Goal: Task Accomplishment & Management: Use online tool/utility

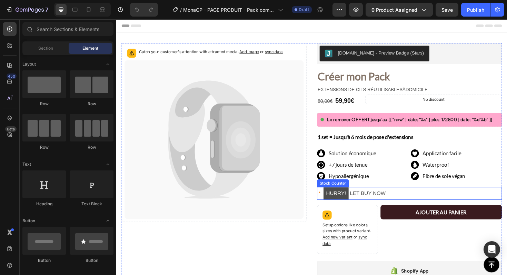
scroll to position [7, 0]
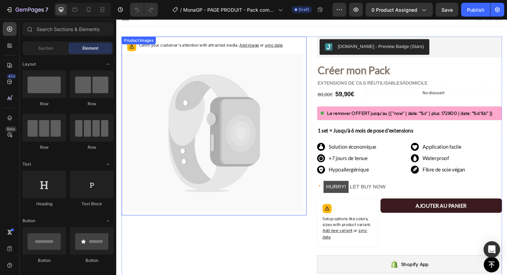
click at [263, 117] on icon at bounding box center [246, 138] width 43 height 69
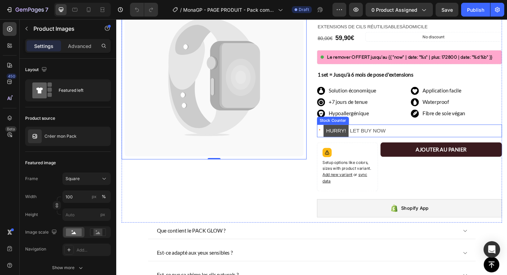
scroll to position [0, 0]
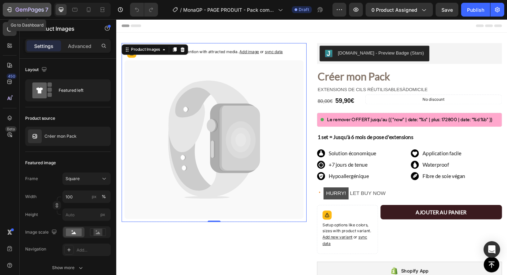
click at [13, 9] on div "7" at bounding box center [27, 10] width 42 height 8
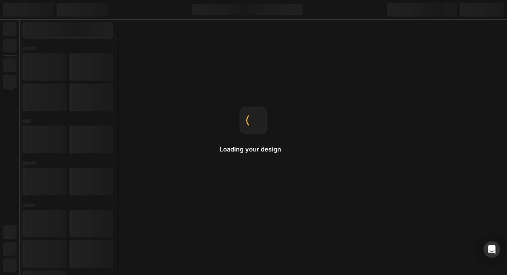
select select "Alya - Pointed wispy"
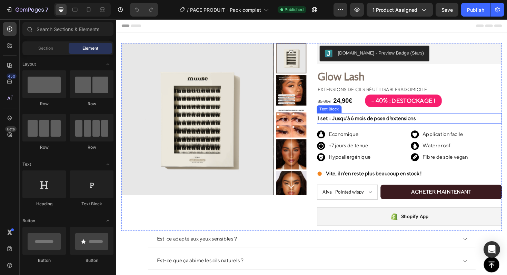
click at [393, 124] on strong "1 set = Jusqu'à 6 mois de pose d'extensions" at bounding box center [381, 124] width 104 height 7
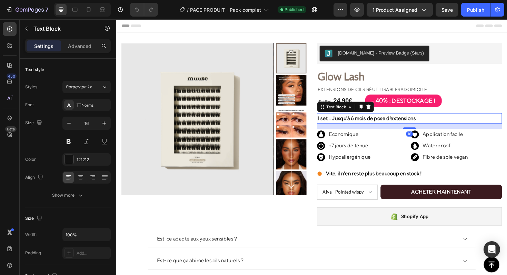
click at [393, 124] on strong "1 set = Jusqu'à 6 mois de pose d'extensions" at bounding box center [381, 124] width 104 height 7
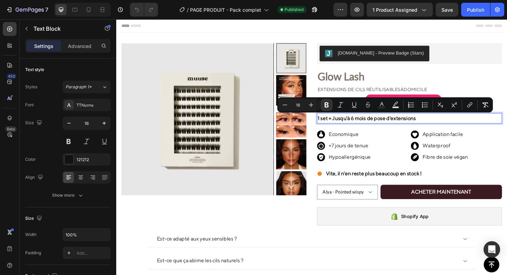
click at [405, 126] on strong "1 set = Jusqu'à 6 mois de pose d'extensions" at bounding box center [381, 124] width 104 height 7
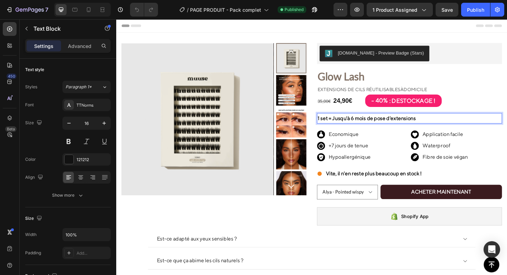
click at [395, 126] on strong "1 set = Jusqu'à 6 mois de pose d'extensions" at bounding box center [381, 124] width 104 height 7
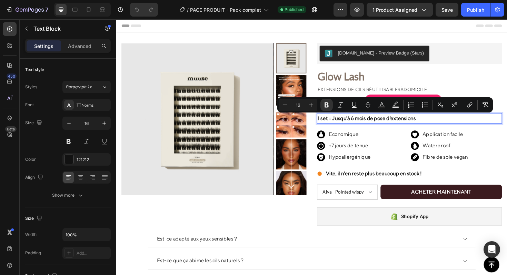
click at [434, 126] on p "1 set = Jusqu'à 6 mois de pose d'extensions" at bounding box center [426, 124] width 194 height 10
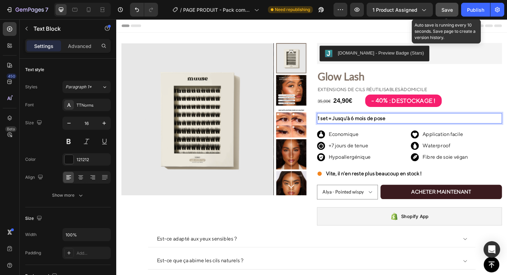
click at [449, 11] on span "Save" at bounding box center [446, 10] width 11 height 6
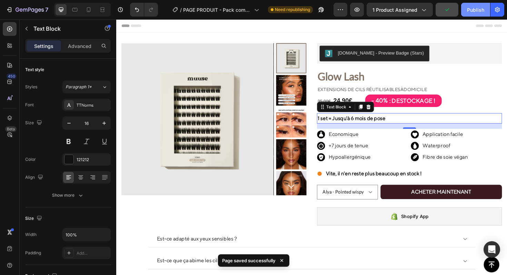
click at [479, 9] on div "Publish" at bounding box center [475, 9] width 17 height 7
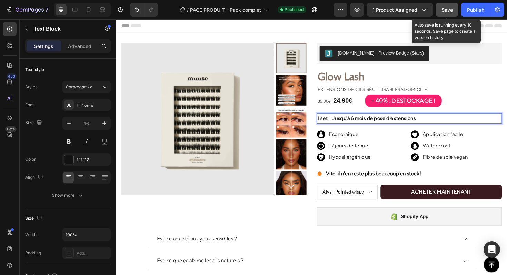
click at [449, 9] on span "Save" at bounding box center [446, 10] width 11 height 6
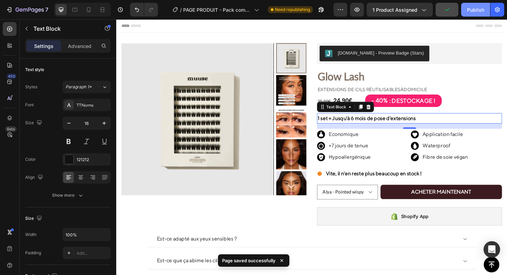
click at [476, 10] on div "Publish" at bounding box center [475, 9] width 17 height 7
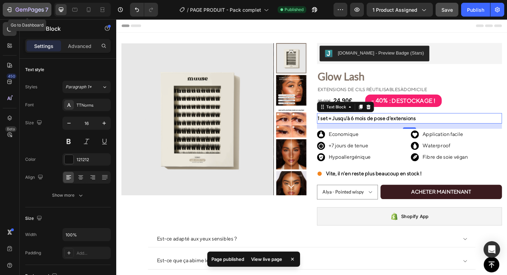
click at [22, 12] on icon "button" at bounding box center [30, 10] width 28 height 6
